Goal: Task Accomplishment & Management: Complete application form

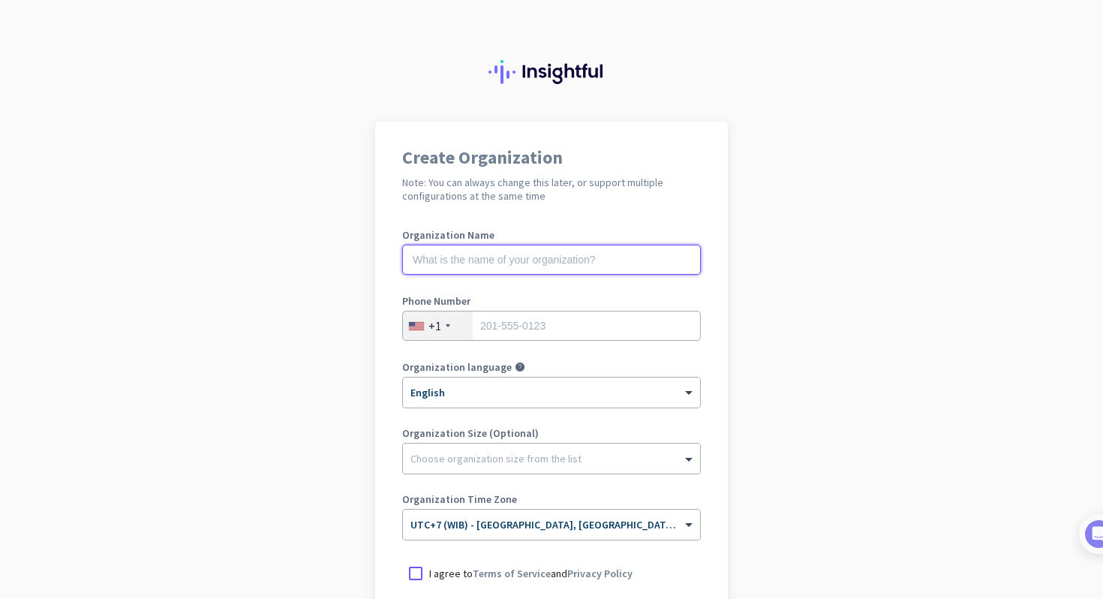
click at [512, 263] on input "text" at bounding box center [551, 260] width 299 height 30
type input "Mercor"
click at [451, 320] on div "+1" at bounding box center [438, 325] width 70 height 29
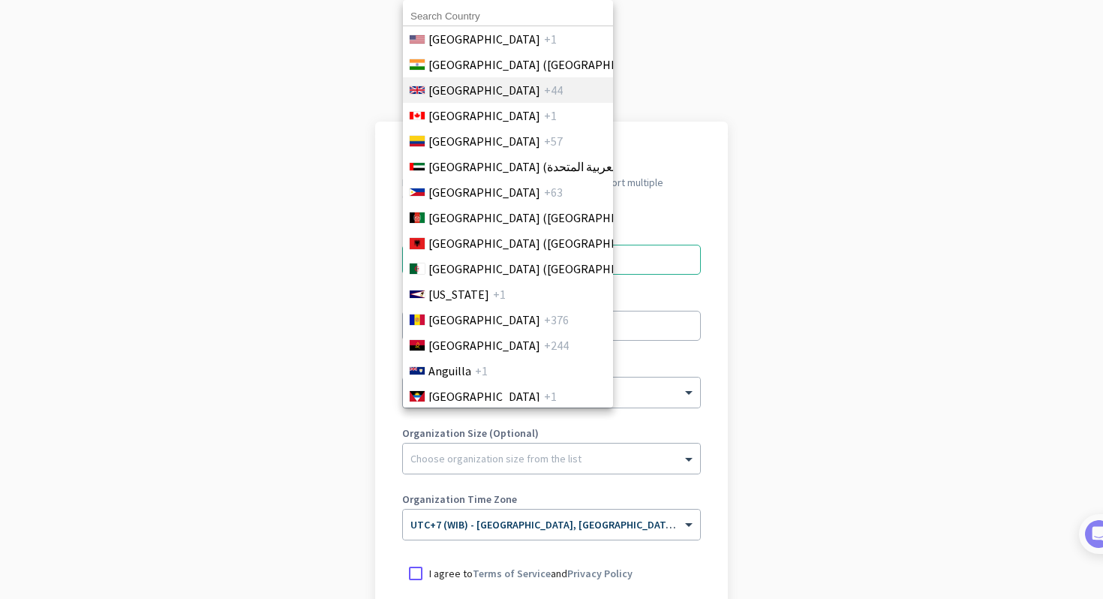
click at [482, 90] on span "[GEOGRAPHIC_DATA]" at bounding box center [485, 90] width 112 height 18
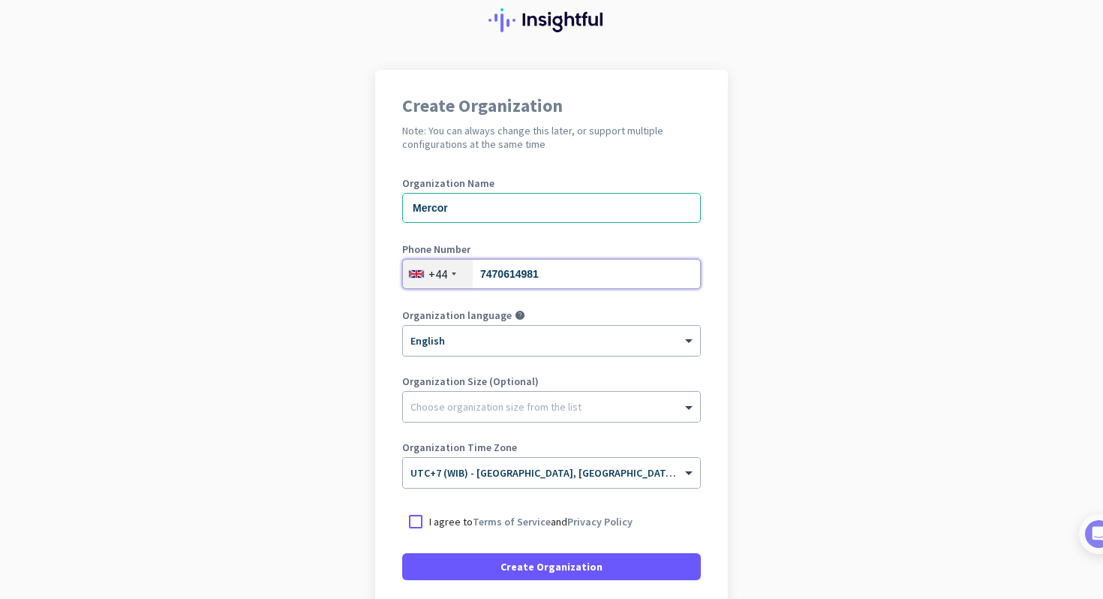
scroll to position [98, 0]
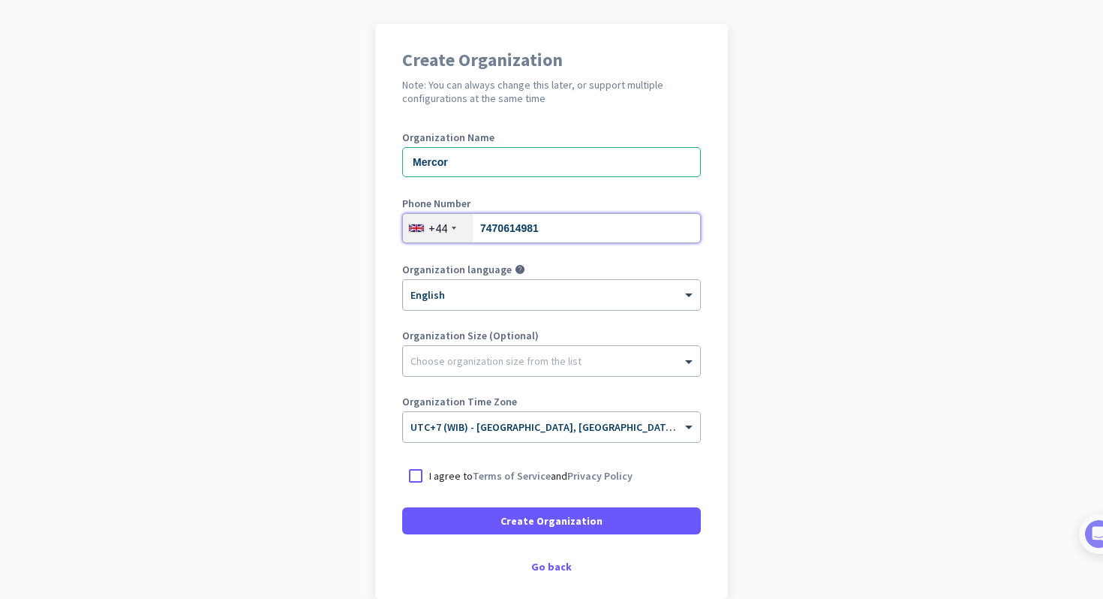
type input "7470614981"
click at [727, 327] on div "Create Organization Note: You can always change this later, or support multiple…" at bounding box center [551, 311] width 353 height 575
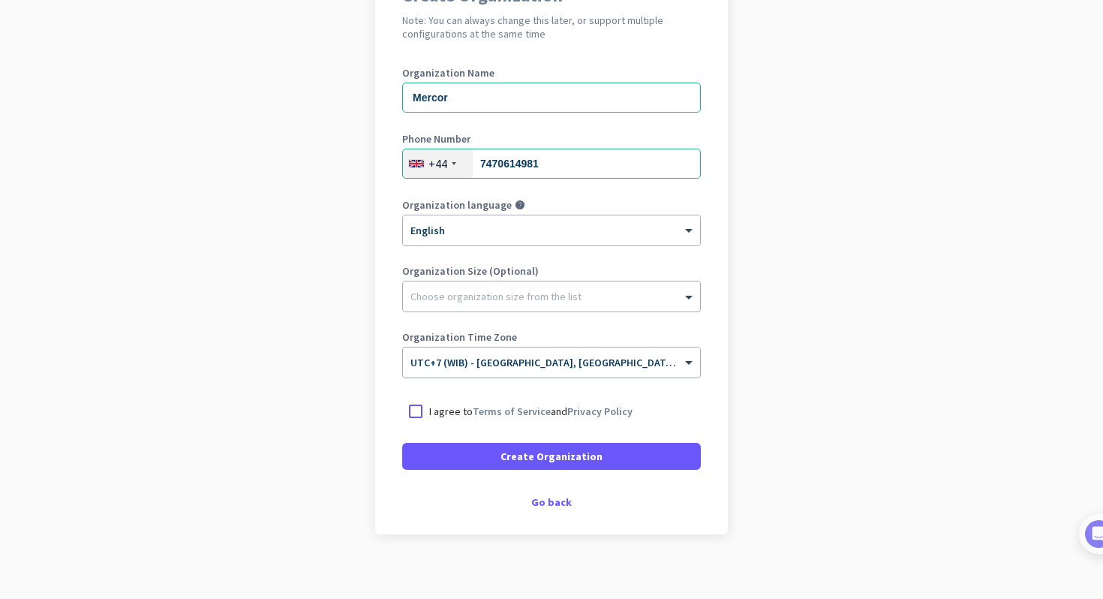
scroll to position [173, 0]
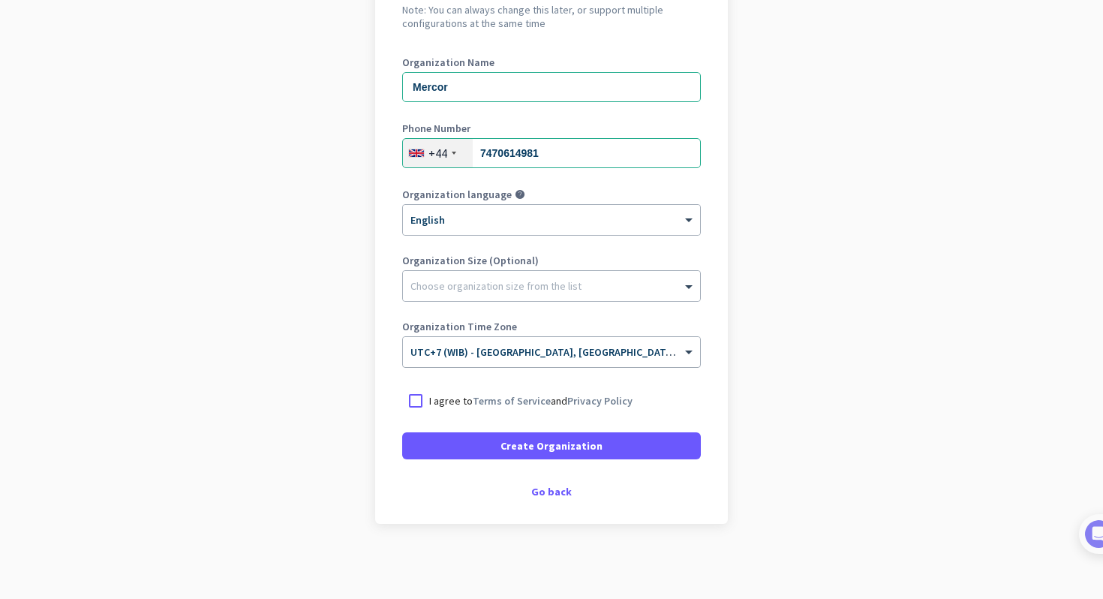
click at [576, 354] on span "UTC+7 (WIB) - [GEOGRAPHIC_DATA], [GEOGRAPHIC_DATA], [GEOGRAPHIC_DATA], [GEOGRAP…" at bounding box center [645, 352] width 469 height 14
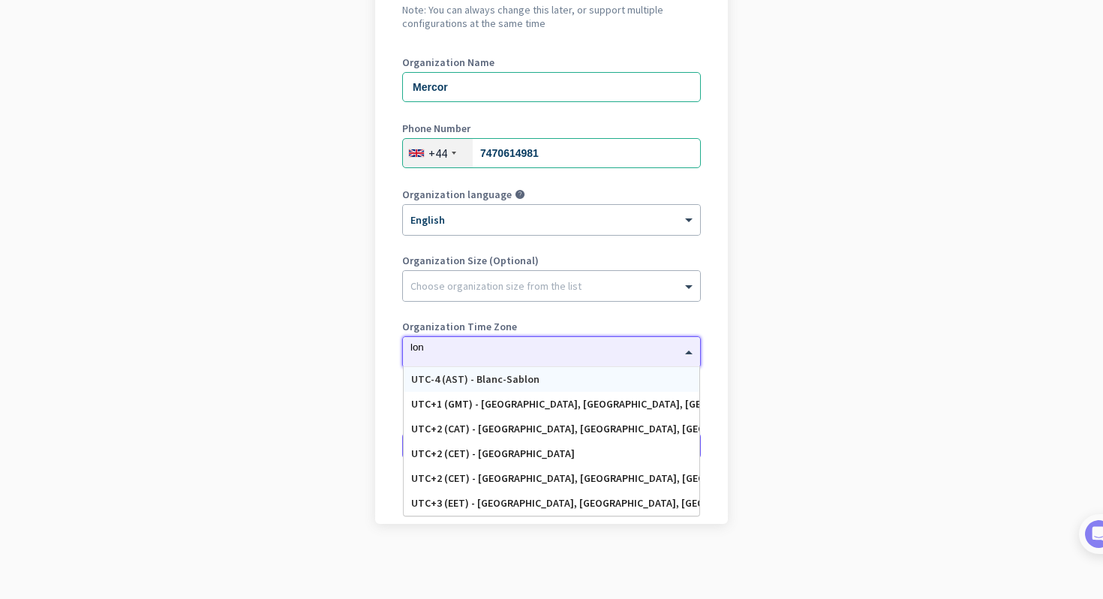
scroll to position [0, 0]
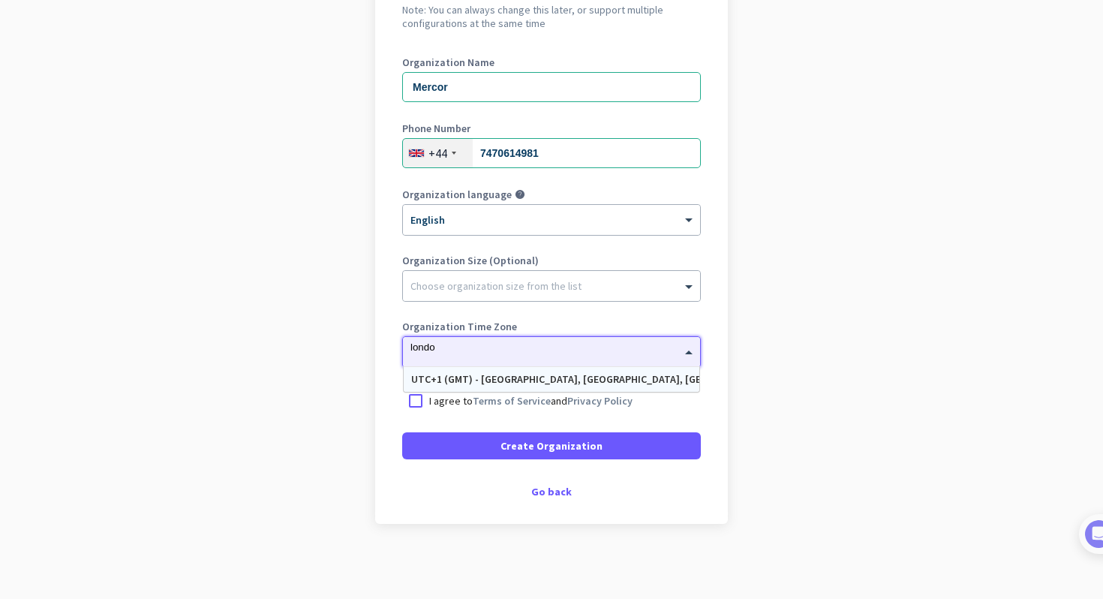
type input "[GEOGRAPHIC_DATA]"
click at [520, 377] on div "UTC+1 (GMT) - [GEOGRAPHIC_DATA], [GEOGRAPHIC_DATA], [GEOGRAPHIC_DATA], [GEOGRAP…" at bounding box center [551, 379] width 281 height 13
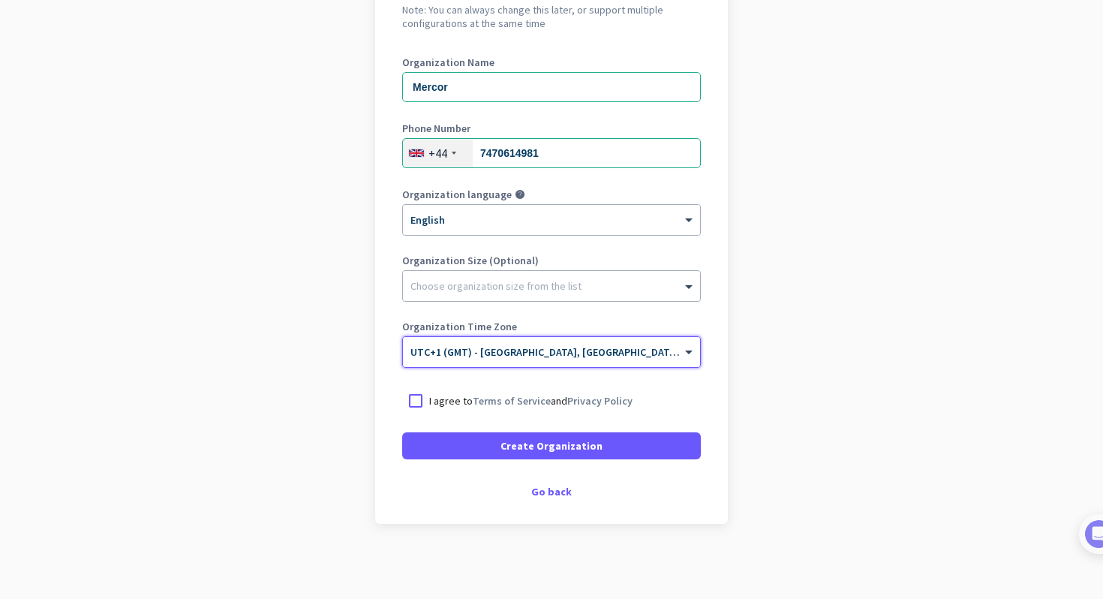
click at [484, 348] on input "text" at bounding box center [537, 346] width 252 height 11
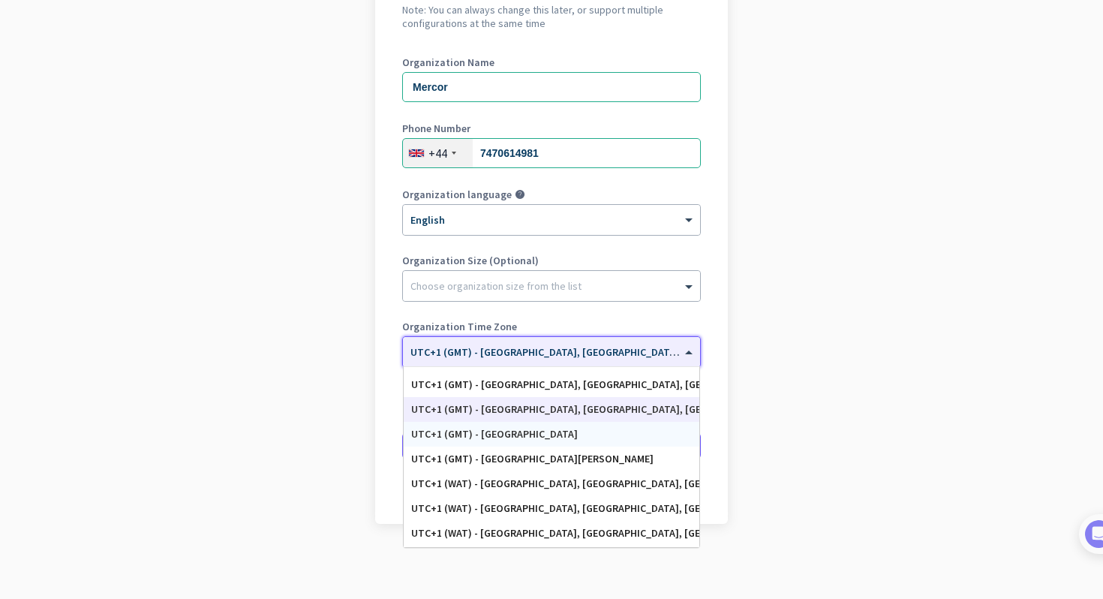
scroll to position [2836, 0]
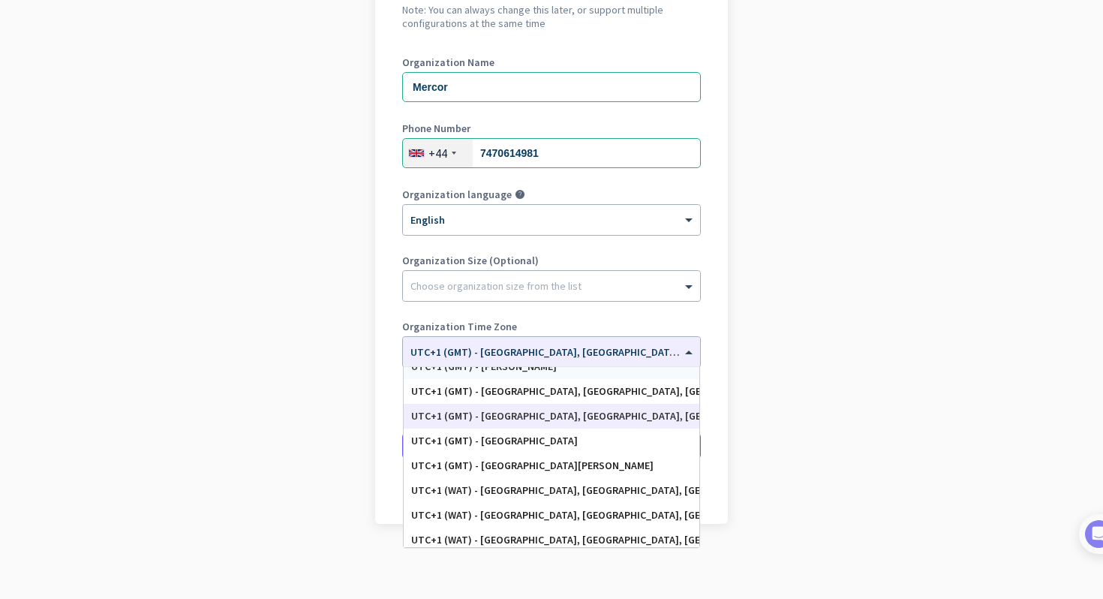
click at [769, 377] on app-onboarding-organization "Create Organization Note: You can always change this later, or support multiple…" at bounding box center [551, 274] width 1103 height 650
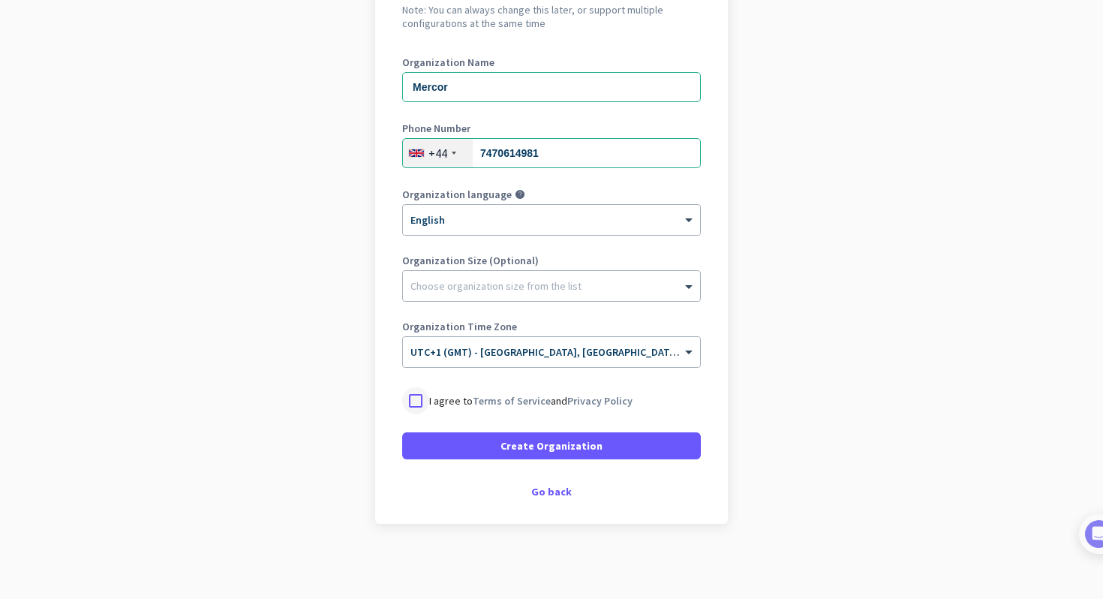
click at [416, 401] on div at bounding box center [415, 400] width 27 height 27
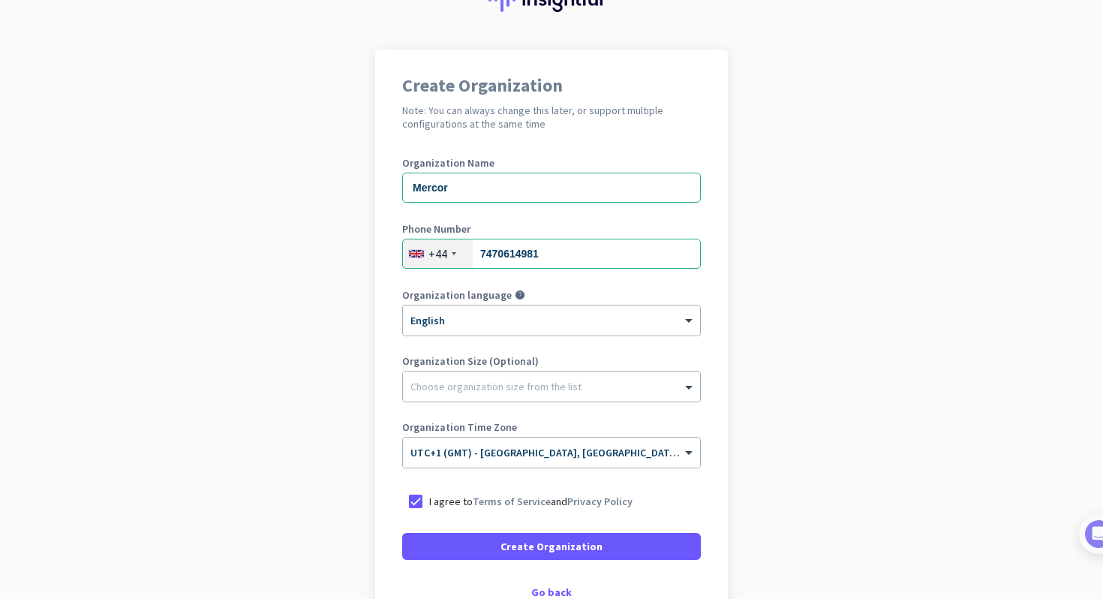
scroll to position [173, 0]
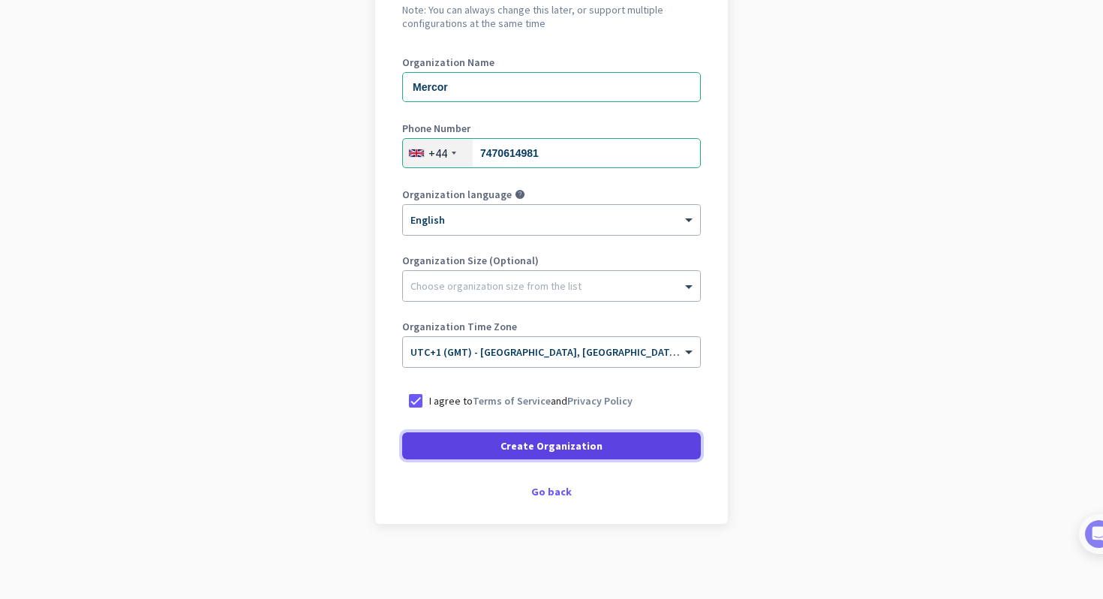
click at [620, 447] on span at bounding box center [551, 446] width 299 height 36
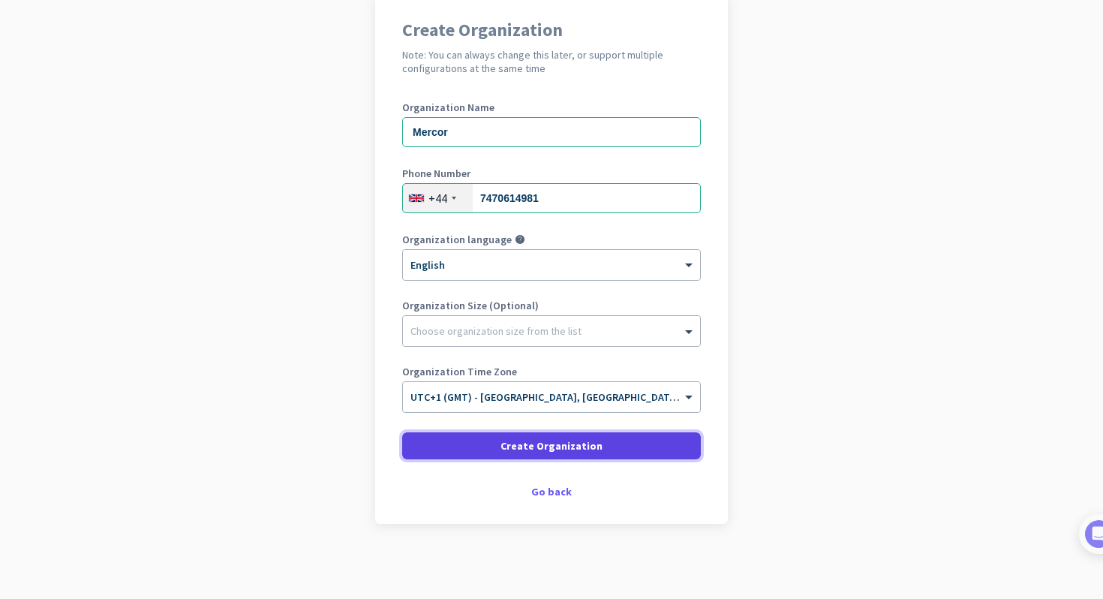
click at [637, 449] on span at bounding box center [551, 446] width 299 height 36
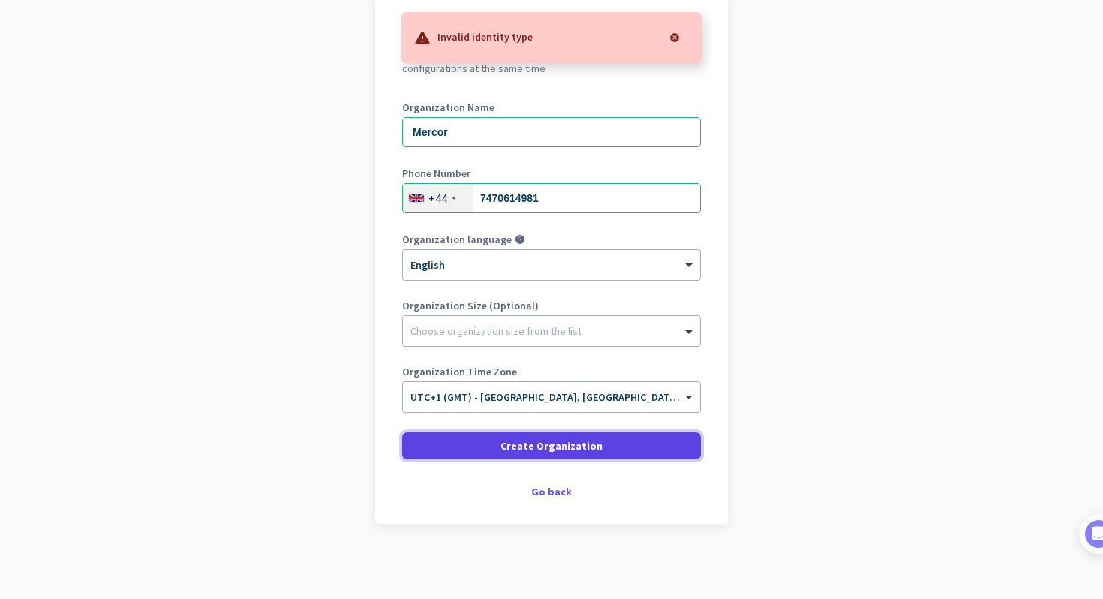
click at [669, 447] on span at bounding box center [551, 446] width 299 height 36
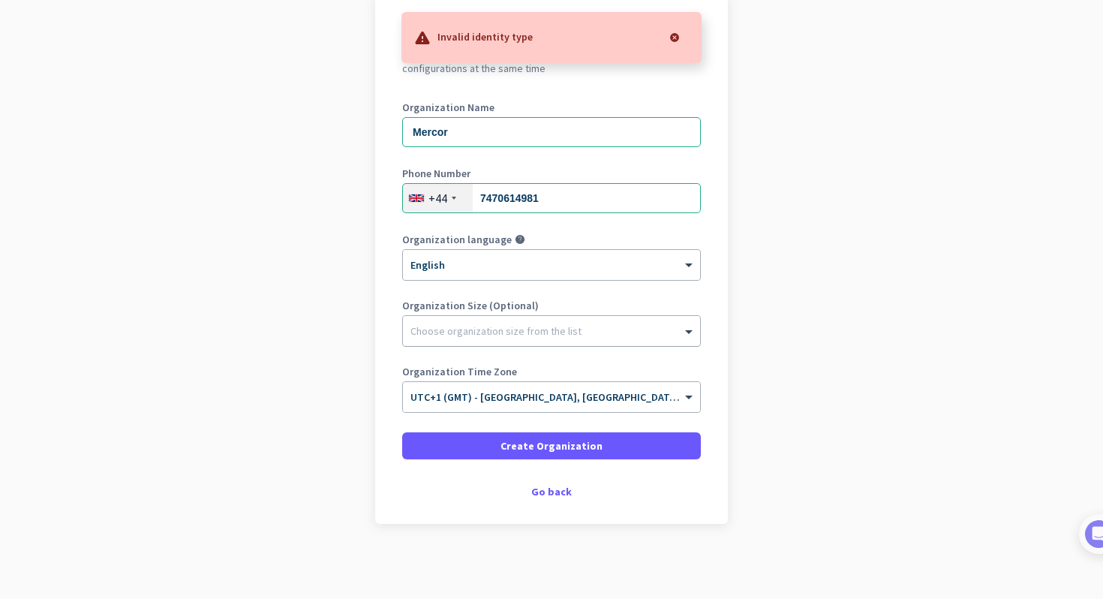
click at [583, 326] on div at bounding box center [551, 327] width 297 height 15
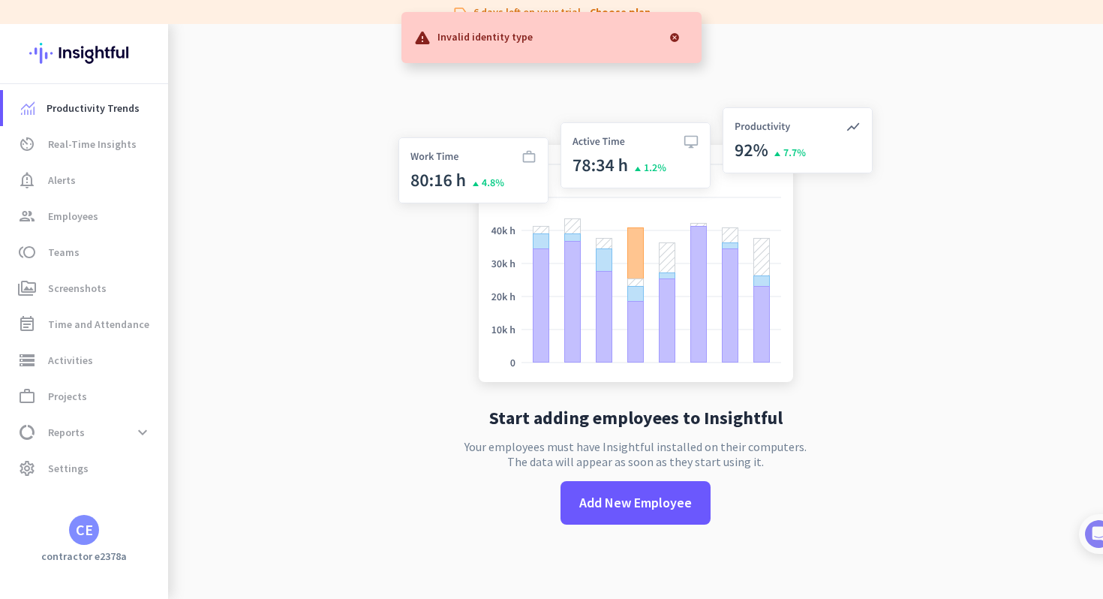
click at [362, 257] on app-no-employees "Start adding employees to Insightful Your employees must have Insightful instal…" at bounding box center [635, 323] width 935 height 599
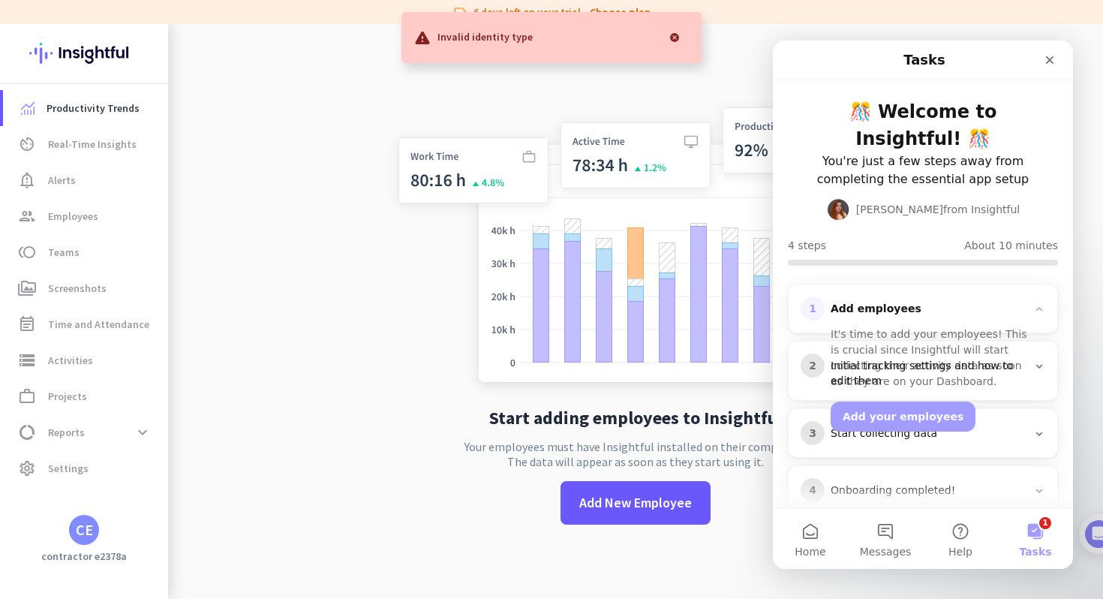
click at [365, 419] on app-no-employees "Start adding employees to Insightful Your employees must have Insightful instal…" at bounding box center [635, 323] width 935 height 599
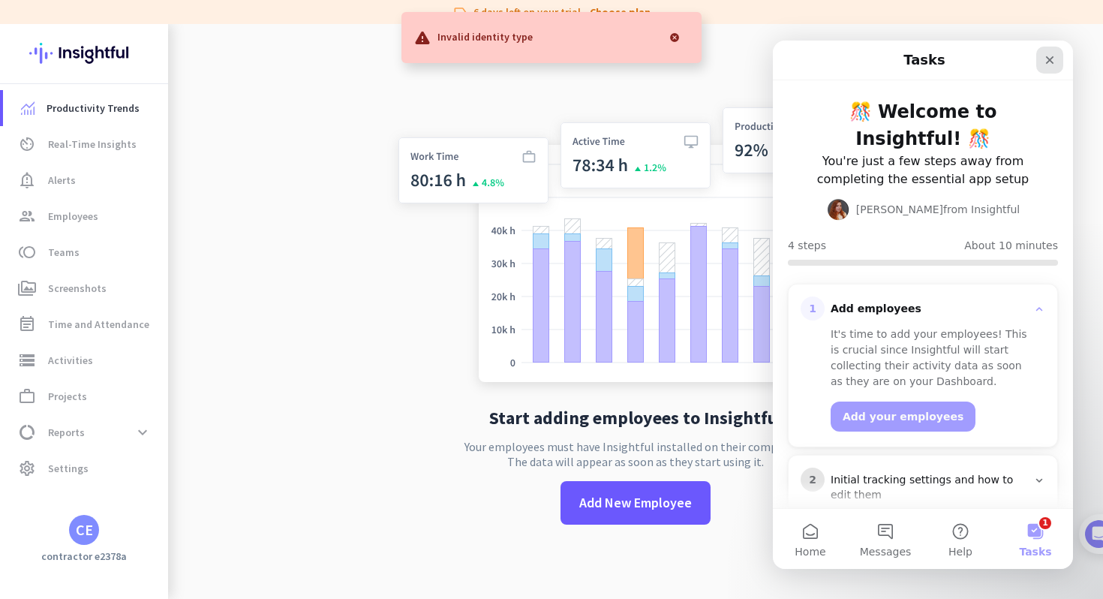
click at [1051, 59] on icon "Close" at bounding box center [1050, 60] width 8 height 8
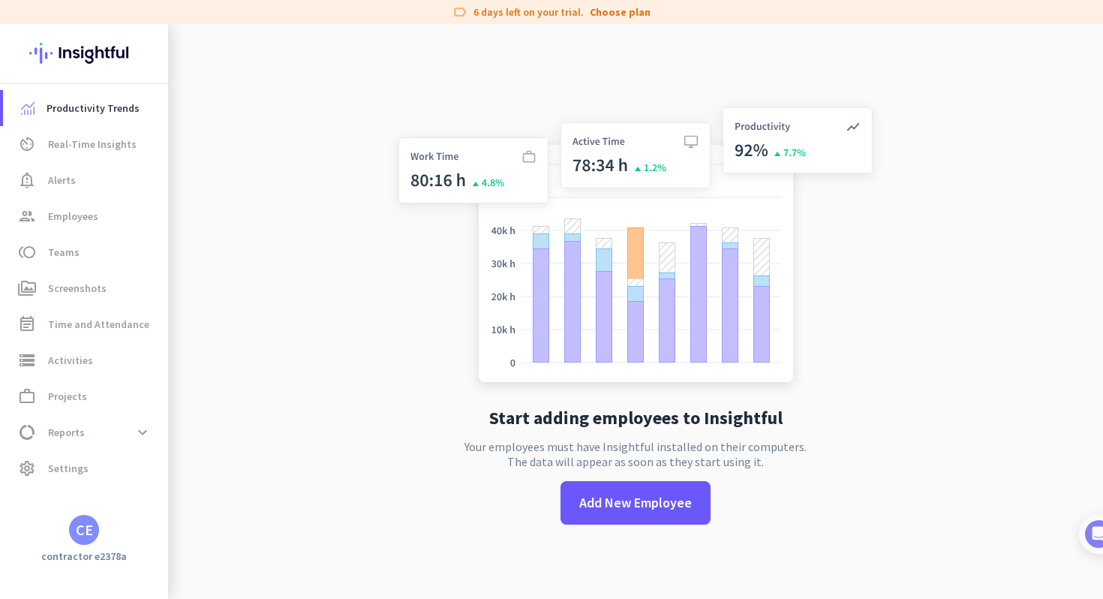
click at [350, 284] on app-no-employees "Start adding employees to Insightful Your employees must have Insightful instal…" at bounding box center [635, 323] width 935 height 599
click at [79, 531] on div "CE" at bounding box center [84, 529] width 17 height 15
click at [128, 500] on span "Sign out" at bounding box center [164, 502] width 91 height 14
